Goal: Information Seeking & Learning: Learn about a topic

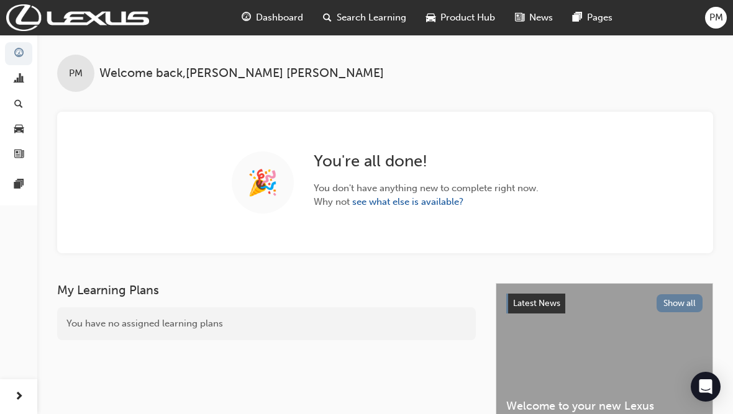
click at [290, 17] on span "Dashboard" at bounding box center [279, 18] width 47 height 14
click at [279, 17] on span "Dashboard" at bounding box center [279, 18] width 47 height 14
click at [58, 76] on div "Analytics" at bounding box center [55, 78] width 43 height 21
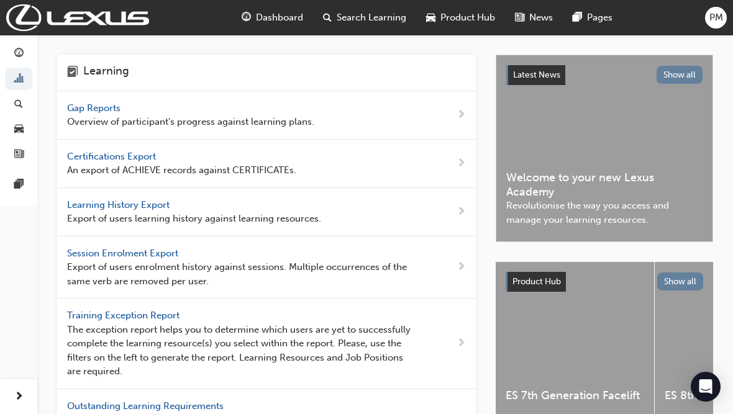
click at [89, 108] on span "Gap Reports" at bounding box center [95, 107] width 56 height 11
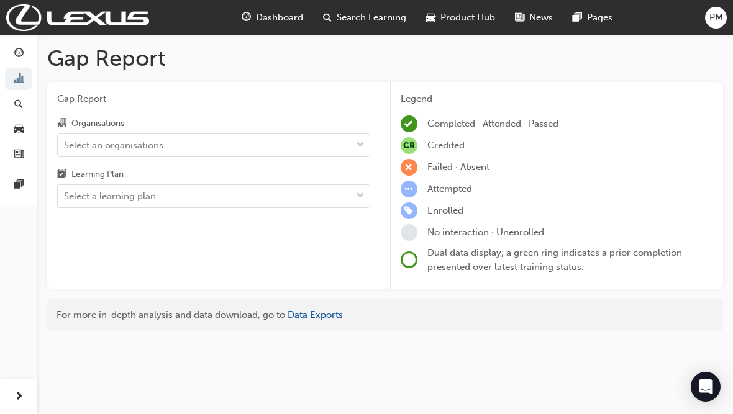
click at [451, 336] on div "Gap Report Gap Report Organisations Select an organisations Learning Plan Selec…" at bounding box center [384, 193] width 695 height 317
click at [25, 42] on link "button" at bounding box center [18, 53] width 27 height 23
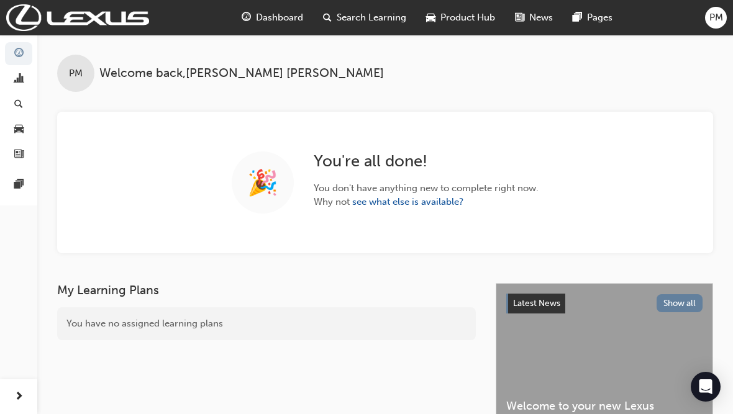
click at [294, 19] on span "Dashboard" at bounding box center [279, 18] width 47 height 14
click at [372, 24] on div "Search Learning" at bounding box center [364, 17] width 103 height 25
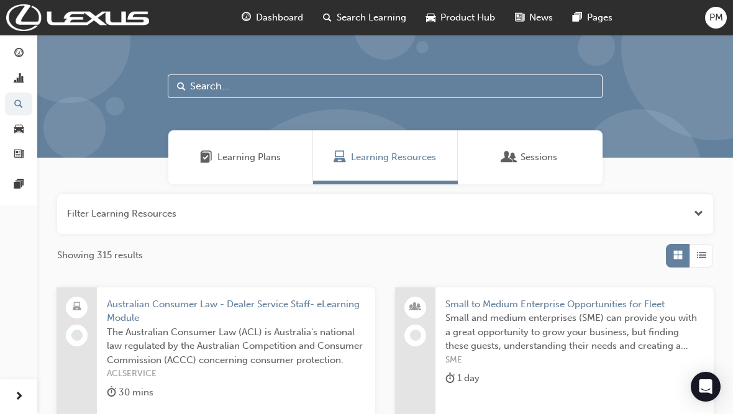
click at [267, 152] on span "Learning Plans" at bounding box center [248, 157] width 63 height 14
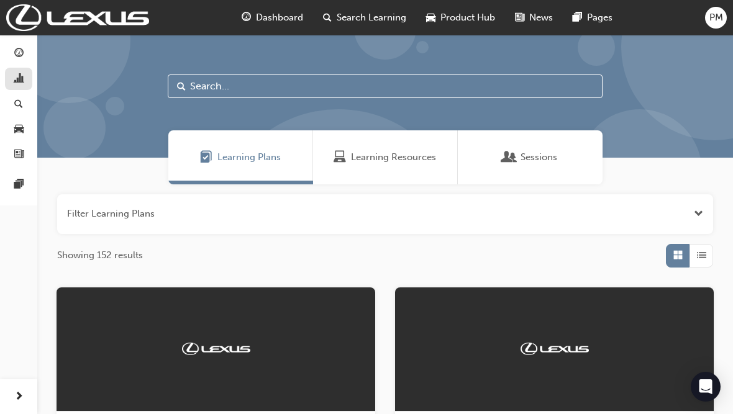
click at [24, 81] on div "button" at bounding box center [18, 79] width 15 height 16
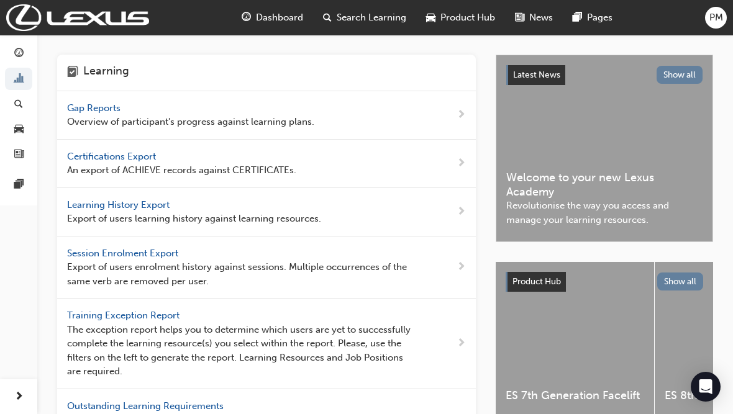
click at [152, 205] on span "Learning History Export" at bounding box center [119, 204] width 105 height 11
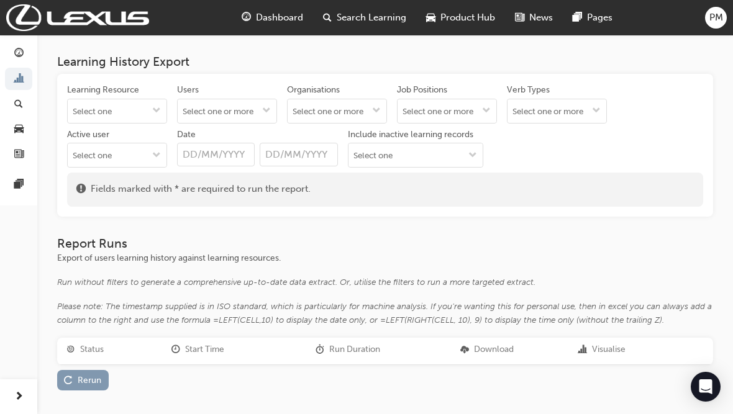
click at [91, 375] on div "Rerun" at bounding box center [90, 380] width 24 height 11
